Goal: Use online tool/utility: Utilize a website feature to perform a specific function

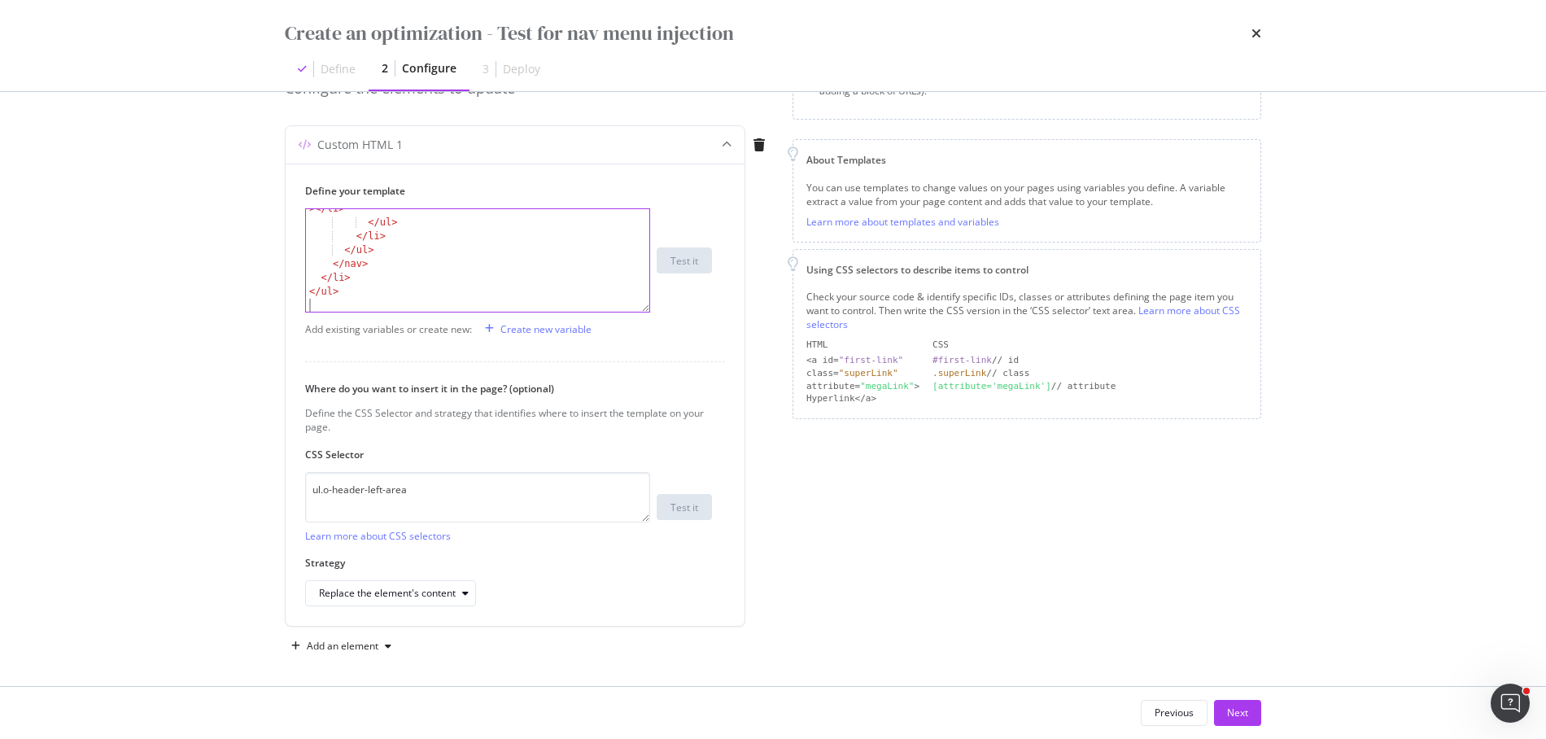
scroll to position [9622, 0]
click at [420, 588] on div "Replace the element's content" at bounding box center [387, 593] width 137 height 10
click at [429, 560] on div "Replace the element entirely" at bounding box center [390, 564] width 129 height 14
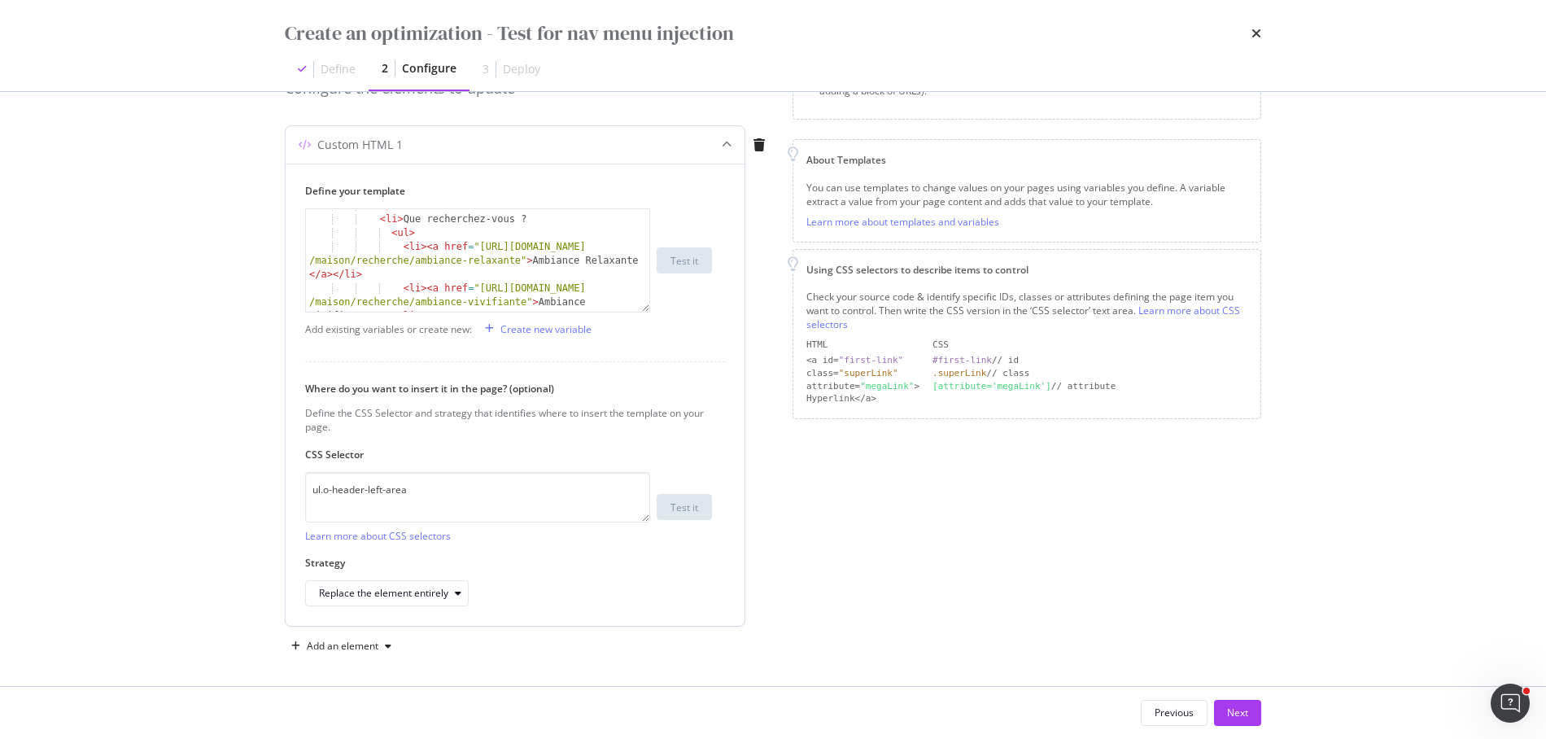
scroll to position [0, 0]
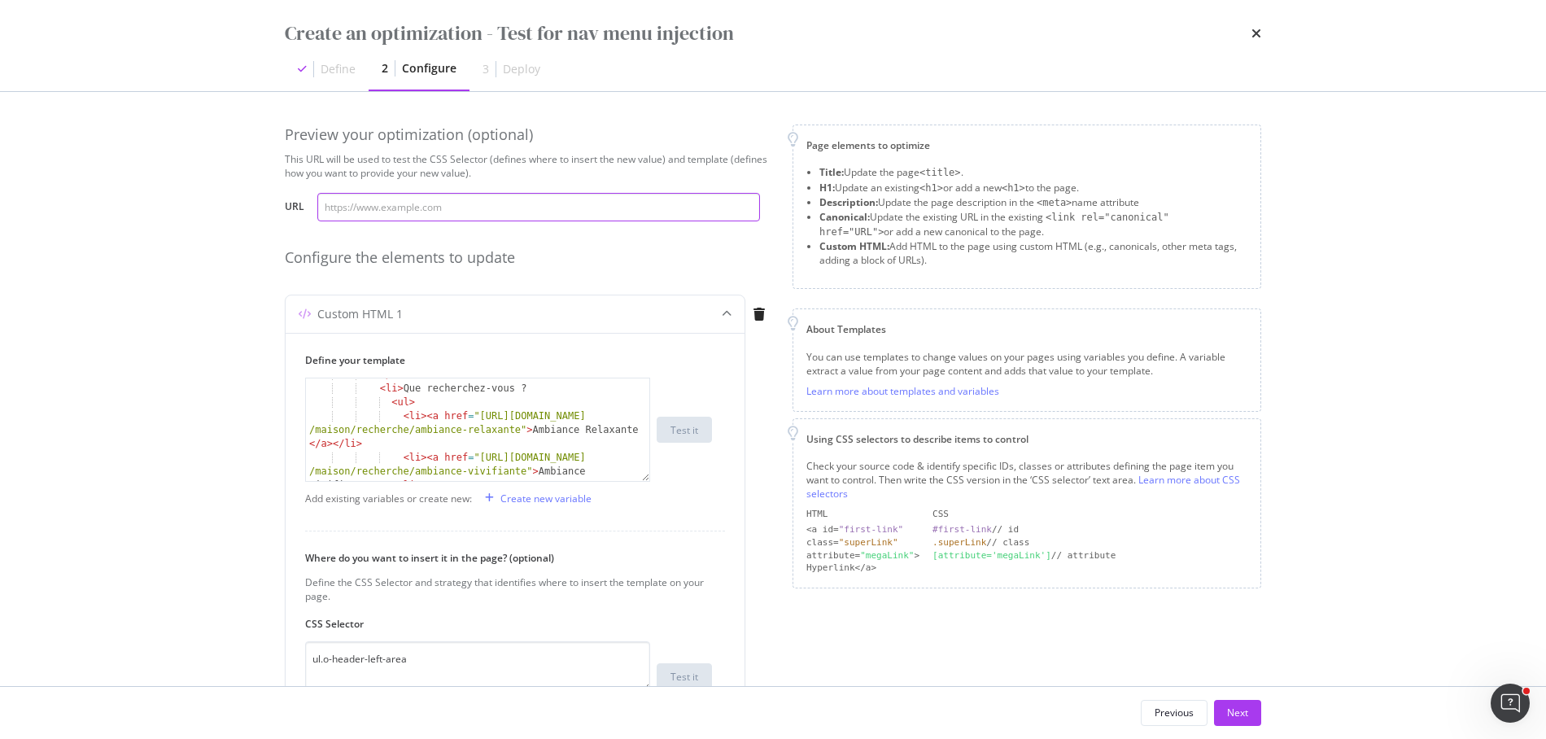
click at [461, 208] on input "modal" at bounding box center [538, 207] width 443 height 28
paste input "[URL][DOMAIN_NAME]"
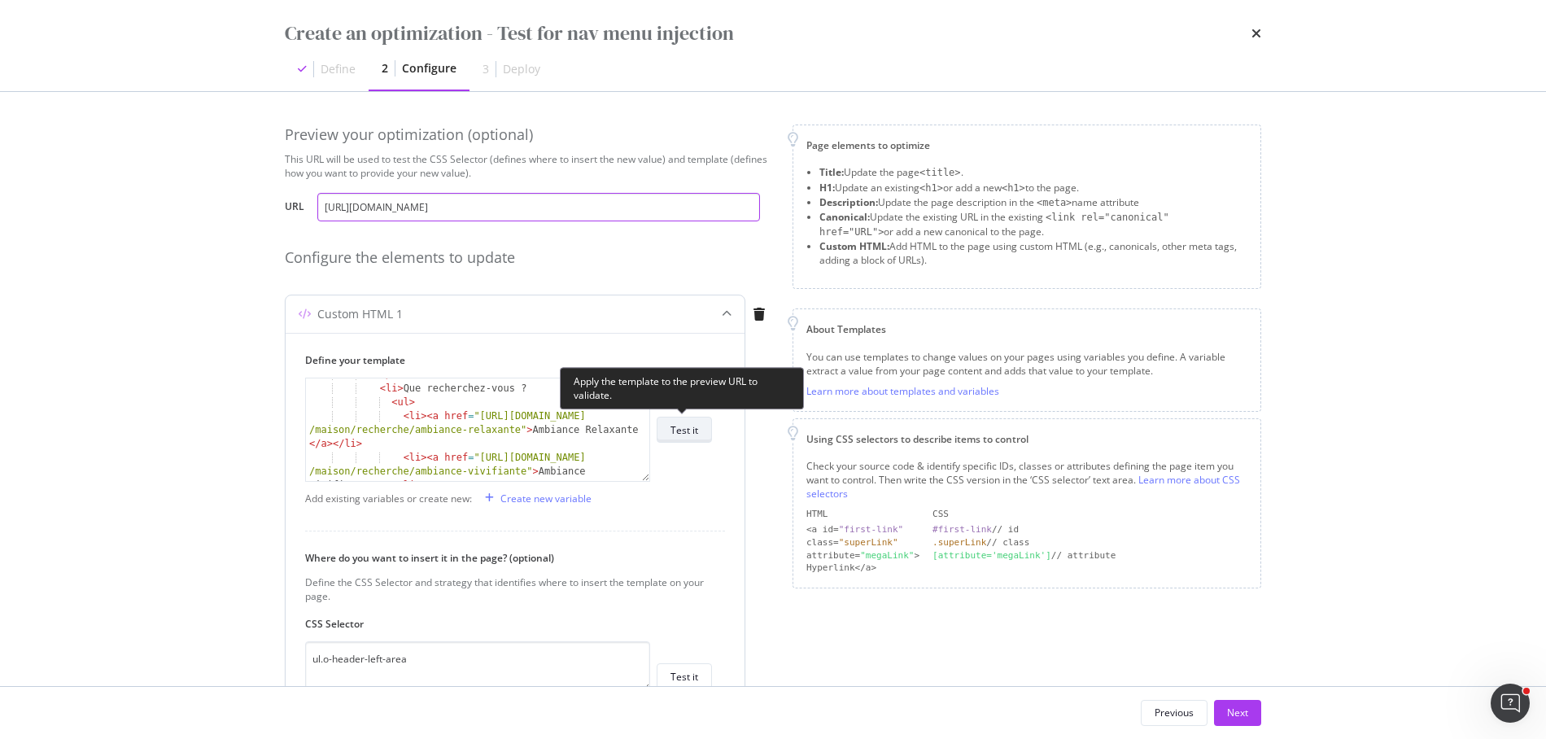
type input "[URL][DOMAIN_NAME]"
click at [688, 437] on div "Test it" at bounding box center [685, 429] width 28 height 23
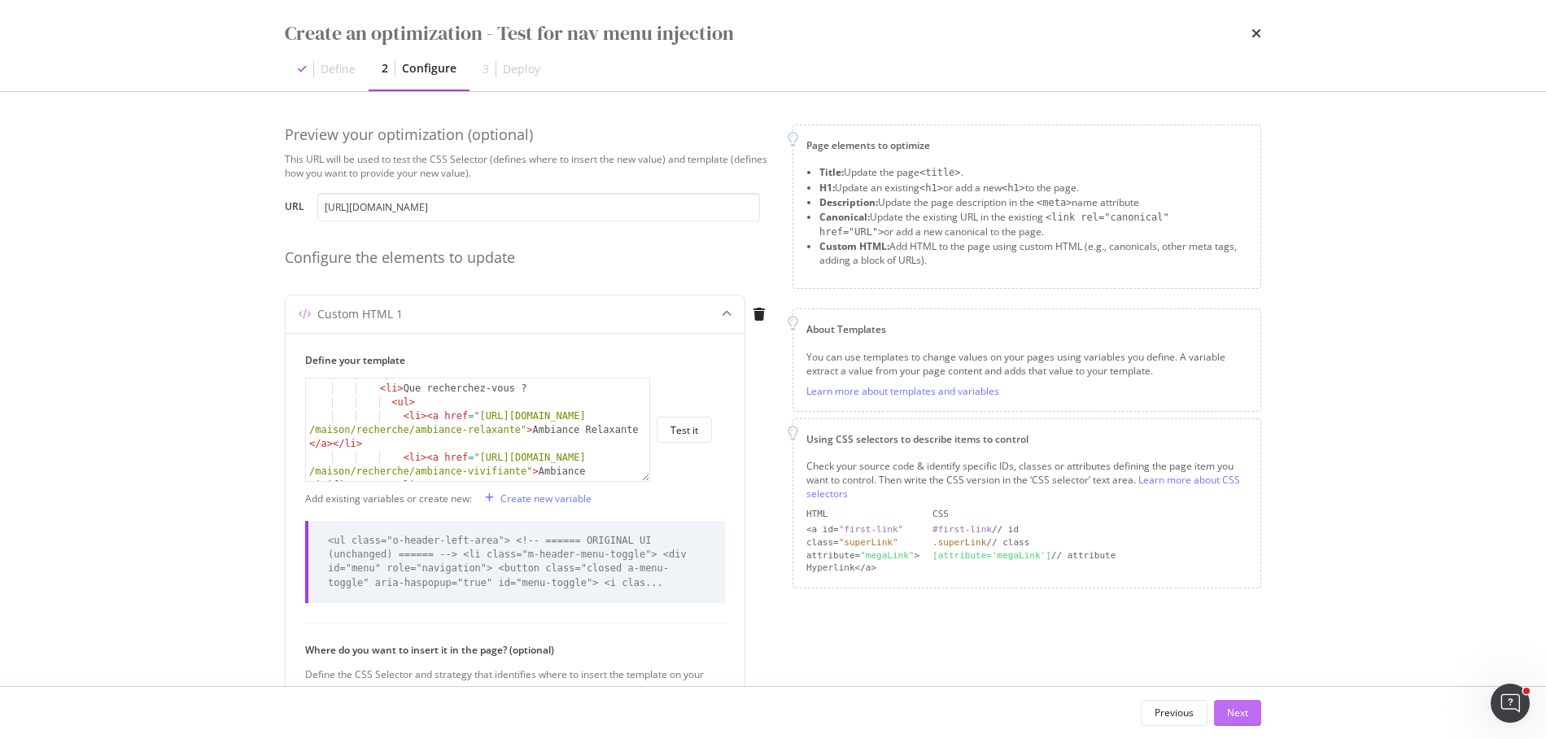
click at [1217, 706] on button "Next" at bounding box center [1237, 713] width 47 height 26
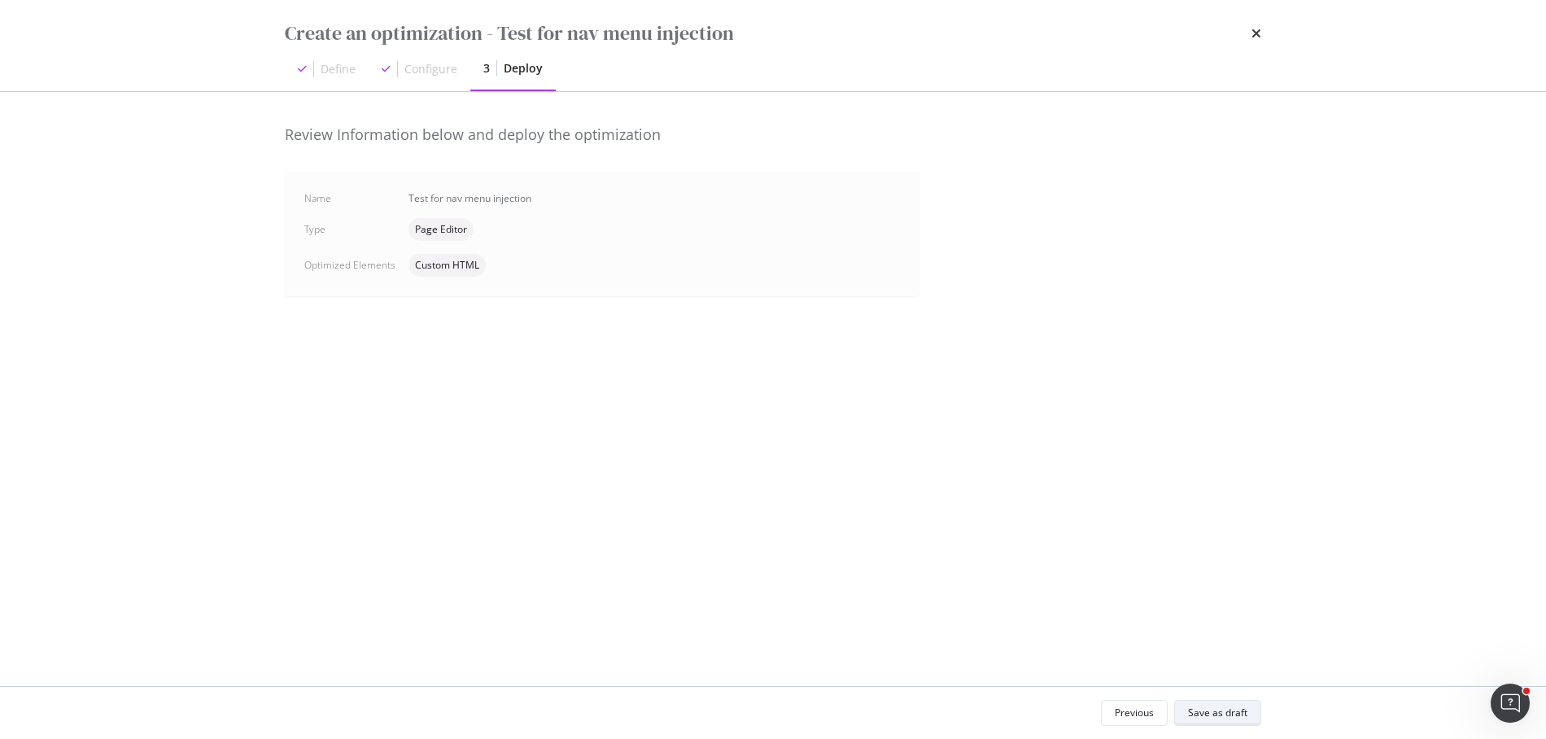
click at [1216, 710] on div "Save as draft" at bounding box center [1217, 713] width 59 height 14
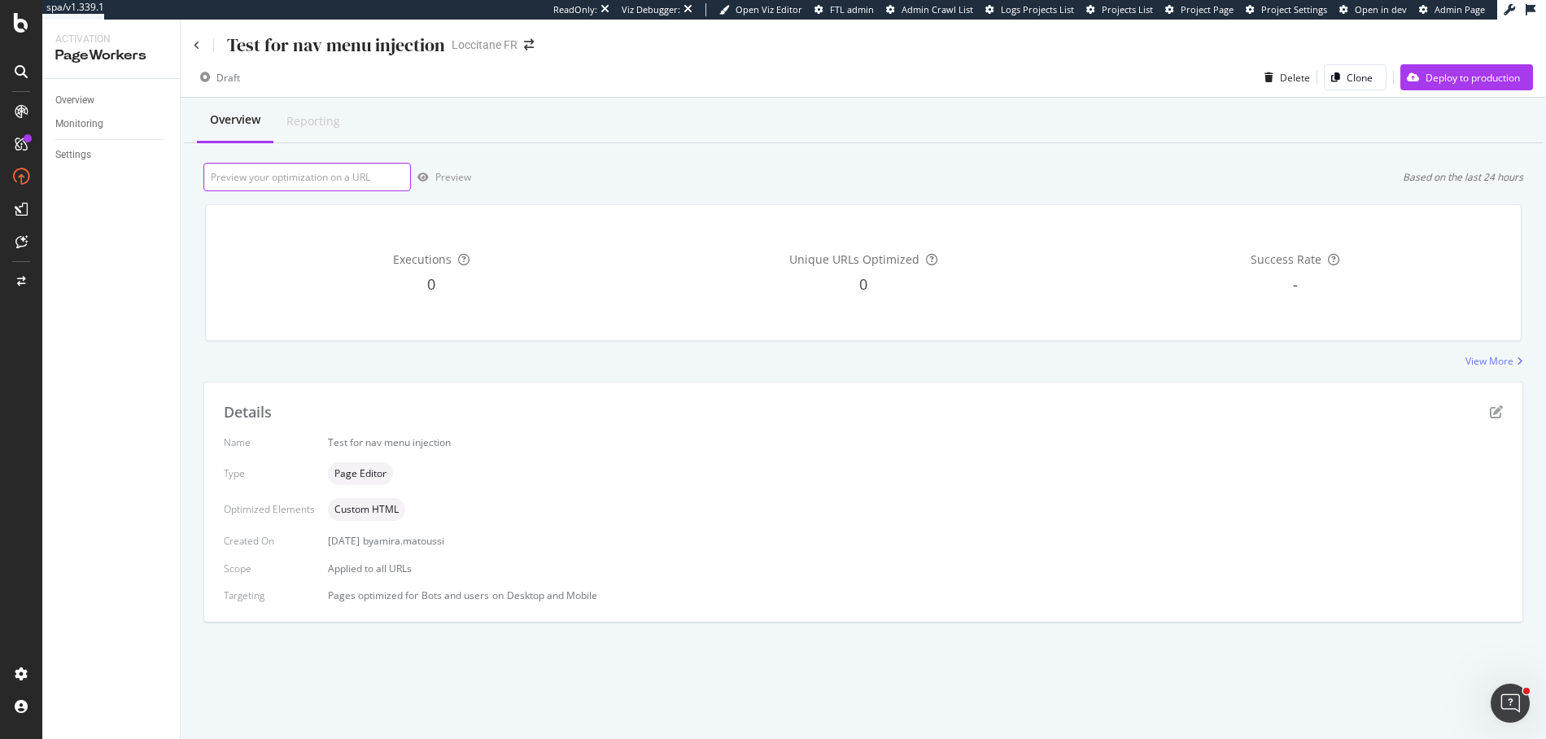
click at [358, 185] on input "url" at bounding box center [307, 177] width 208 height 28
paste input "[URL][DOMAIN_NAME]"
type input "[URL][DOMAIN_NAME]"
click at [448, 178] on div "Preview" at bounding box center [453, 177] width 36 height 14
